Goal: Communication & Community: Answer question/provide support

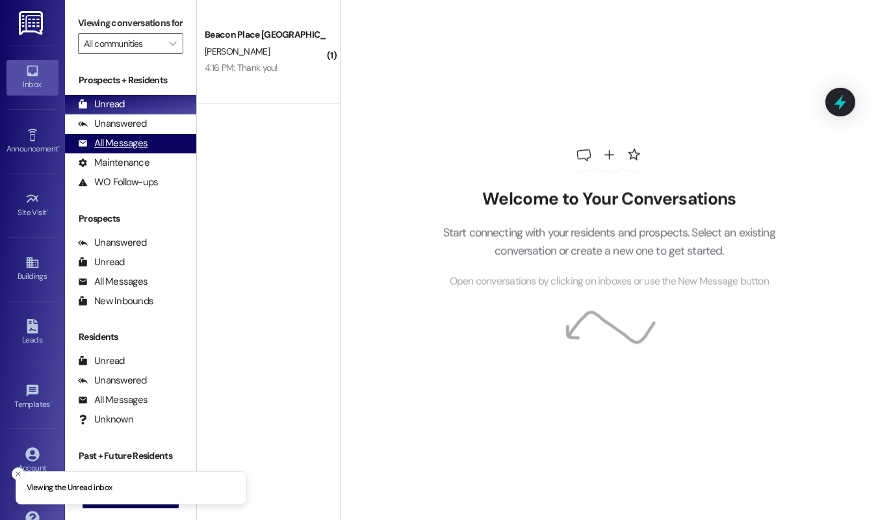
click at [134, 150] on div "All Messages" at bounding box center [113, 143] width 70 height 14
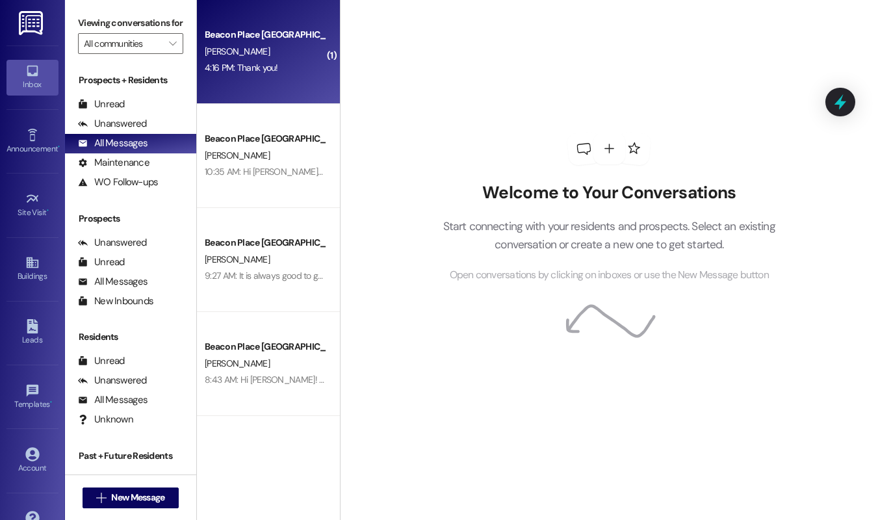
click at [301, 65] on div "4:16 PM: Thank you! 4:16 PM: Thank you!" at bounding box center [264, 68] width 123 height 16
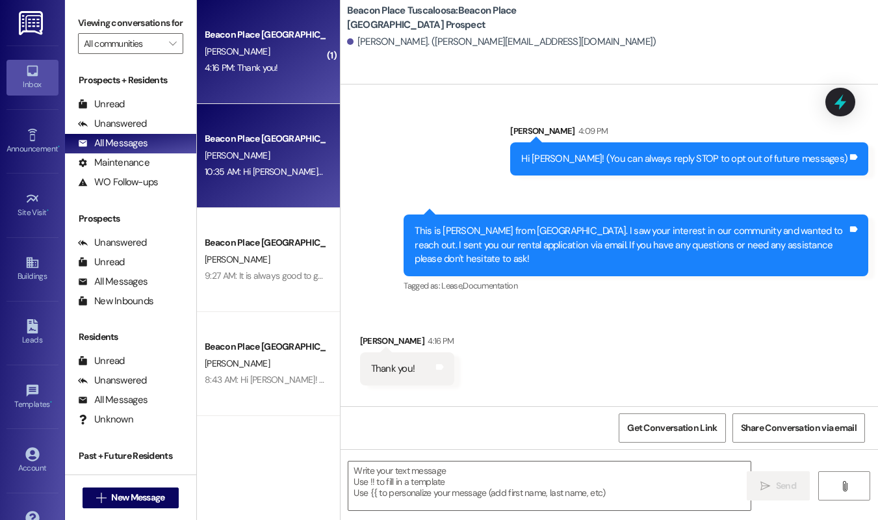
click at [272, 170] on div "10:35 AM: Hi Douglas! This is Allie-Grace from Beacon Place Tuscaloosa. I wante…" at bounding box center [507, 172] width 604 height 12
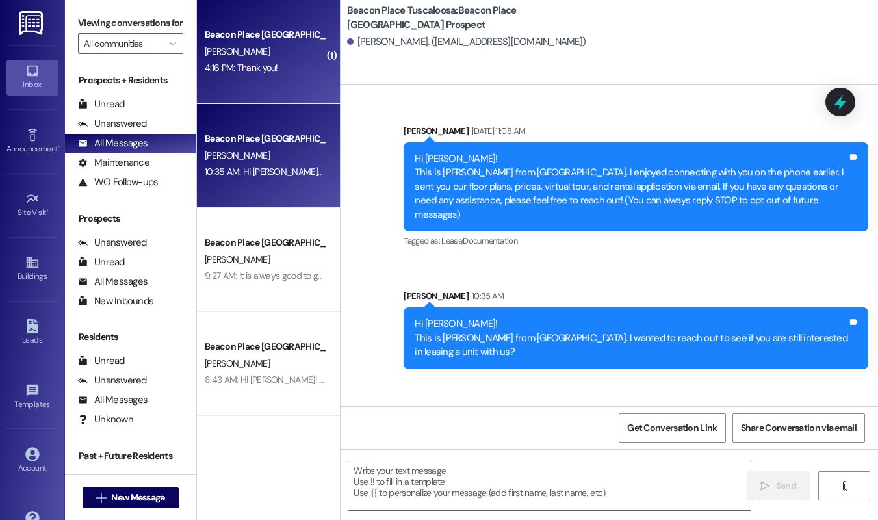
click at [249, 70] on div "4:16 PM: Thank you! 4:16 PM: Thank you!" at bounding box center [241, 68] width 73 height 12
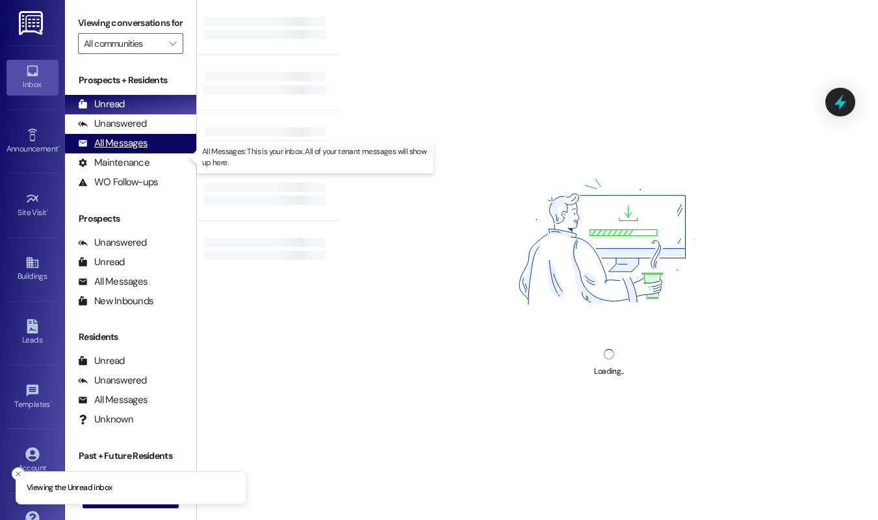
click at [134, 150] on div "All Messages" at bounding box center [113, 143] width 70 height 14
